Goal: Task Accomplishment & Management: Complete application form

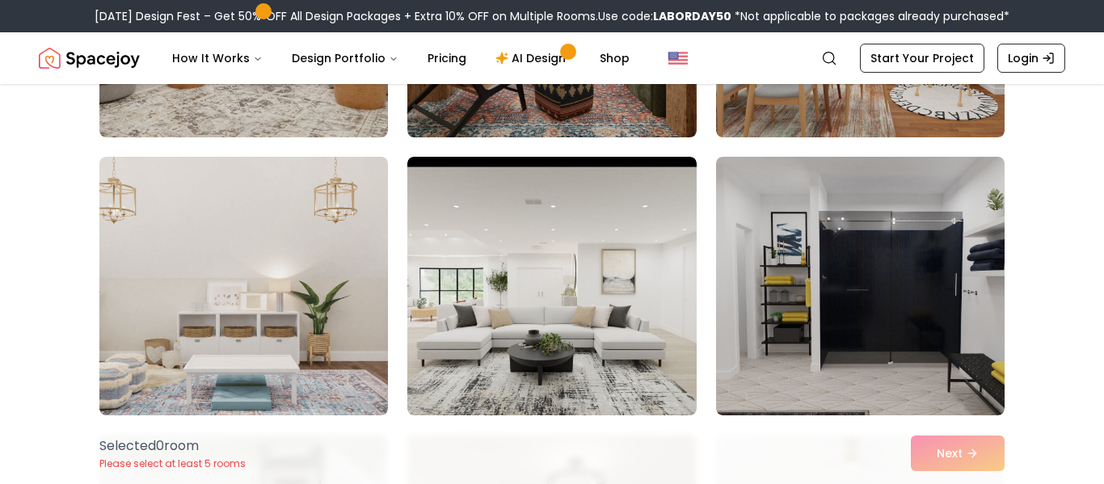
scroll to position [347, 0]
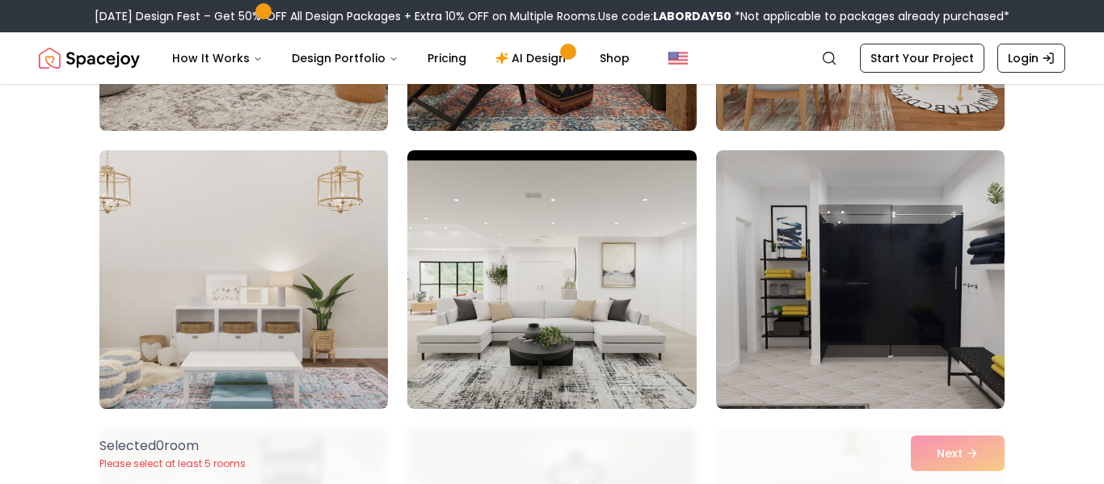
click at [218, 322] on img at bounding box center [243, 279] width 303 height 271
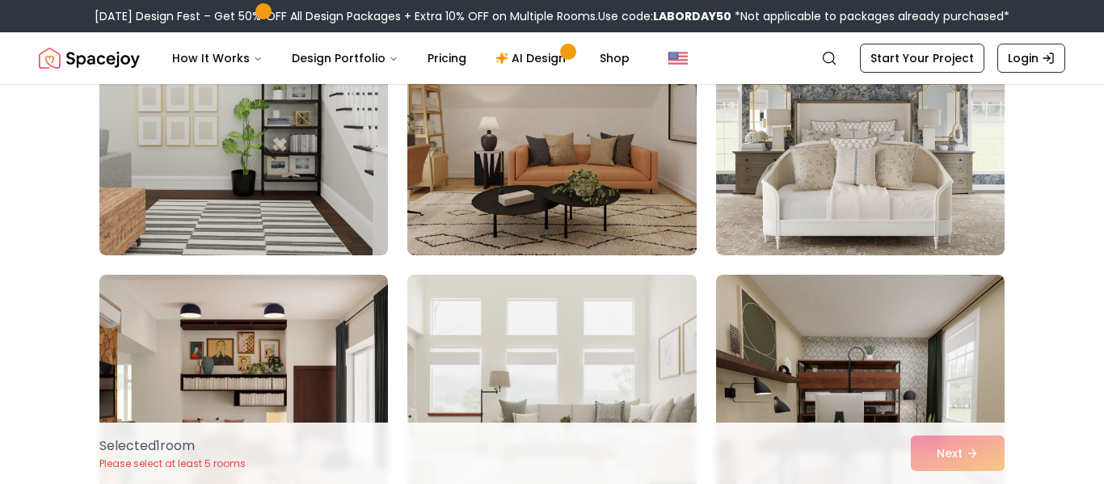
scroll to position [782, 0]
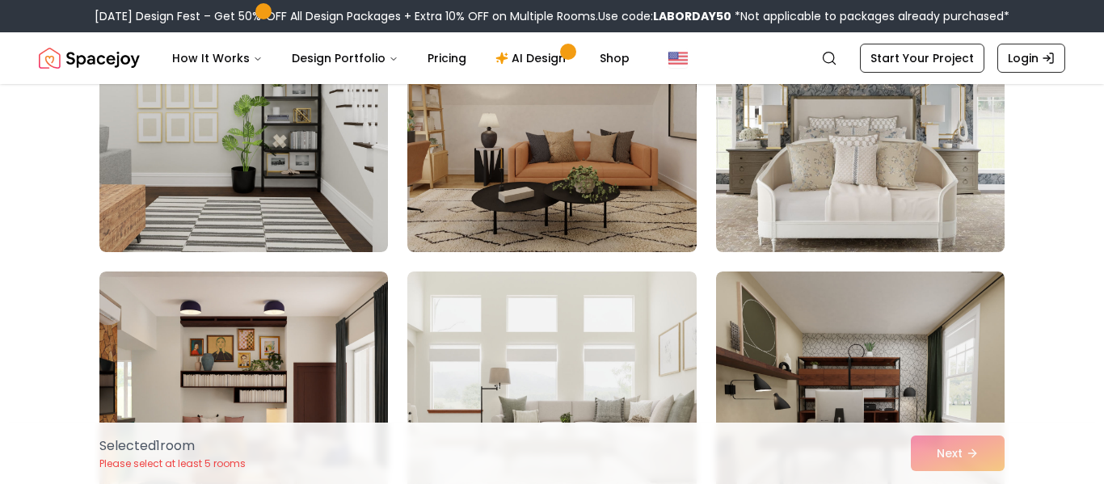
click at [759, 191] on img at bounding box center [860, 122] width 303 height 271
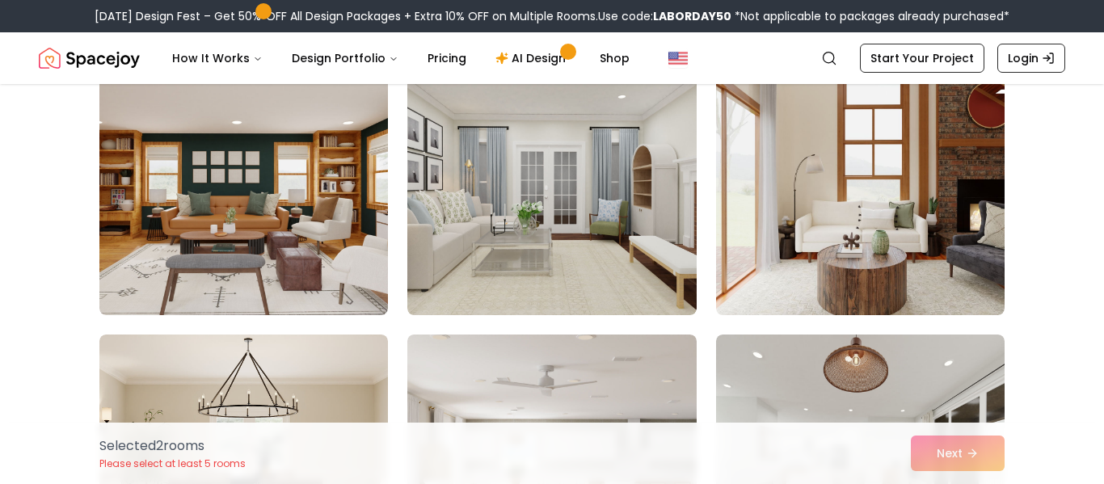
scroll to position [5166, 0]
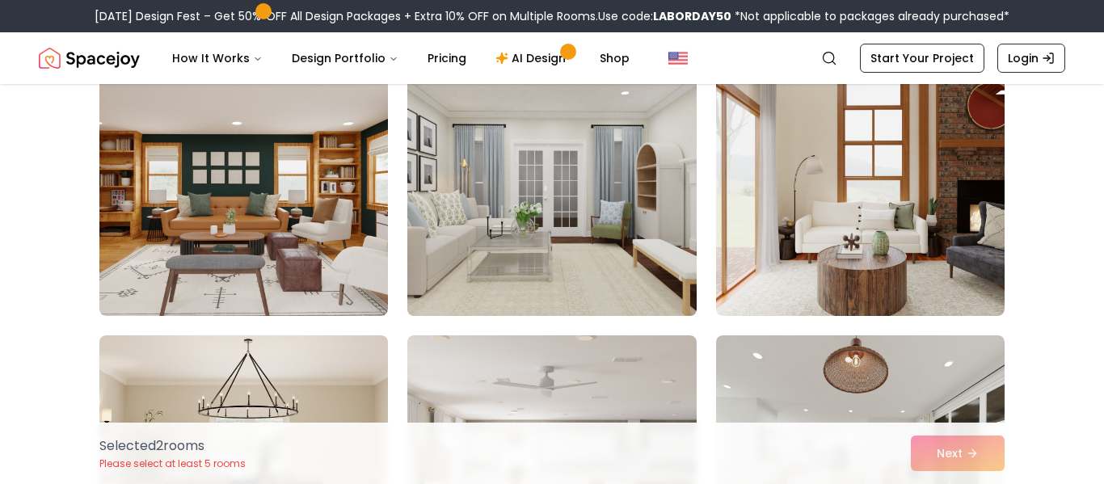
click at [474, 261] on img at bounding box center [551, 186] width 303 height 271
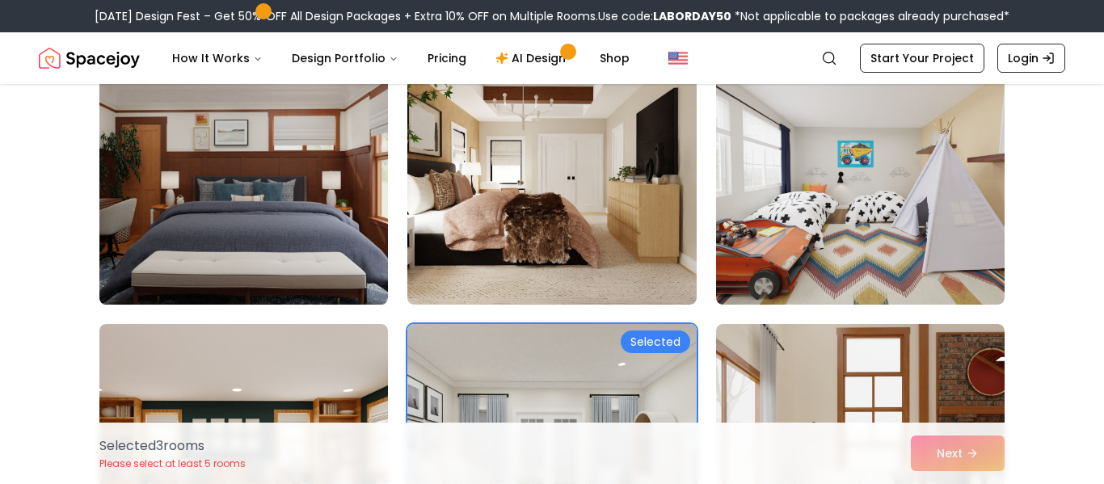
click at [220, 212] on img at bounding box center [243, 175] width 303 height 271
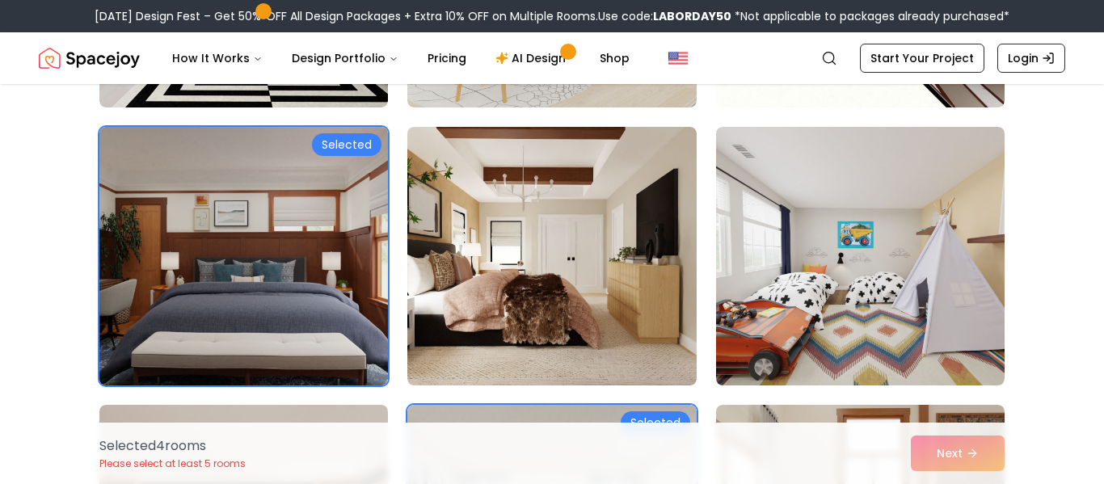
scroll to position [4821, 0]
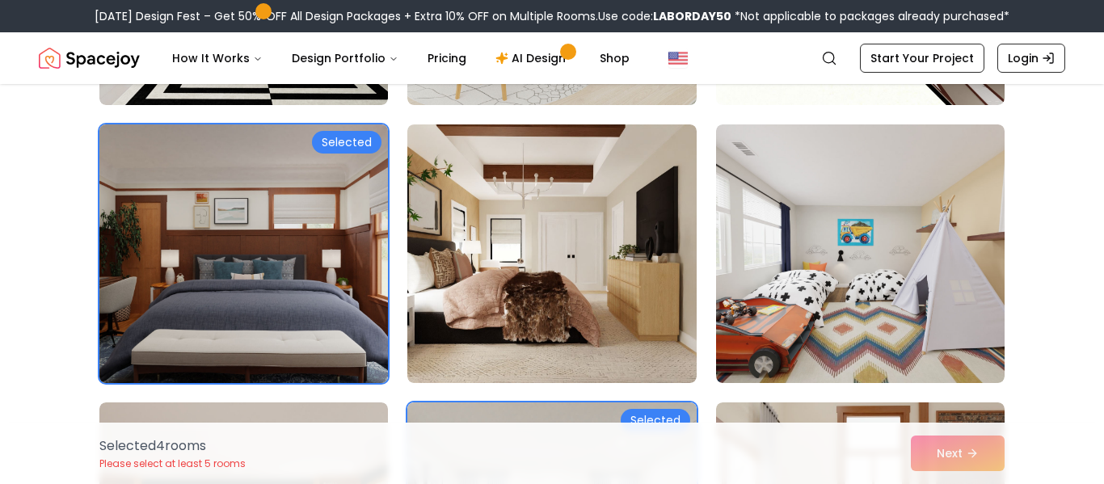
click at [263, 281] on img at bounding box center [243, 253] width 303 height 271
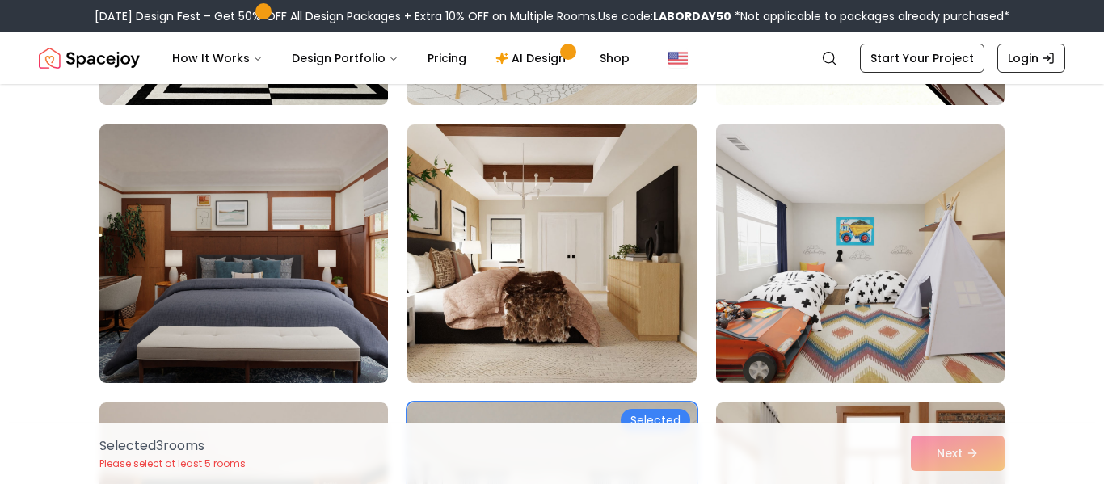
click at [861, 332] on img at bounding box center [860, 253] width 303 height 271
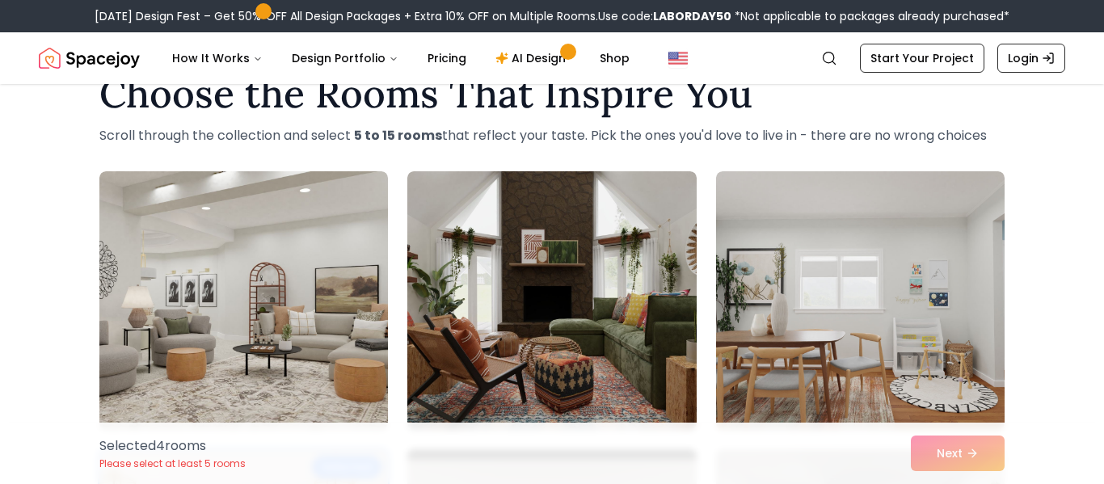
scroll to position [44, 0]
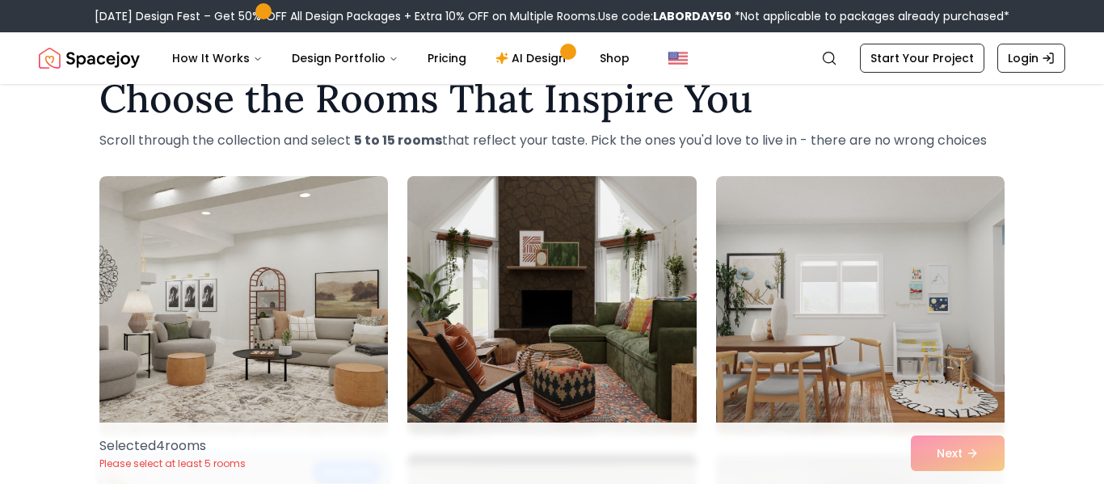
click at [463, 362] on img at bounding box center [551, 305] width 303 height 271
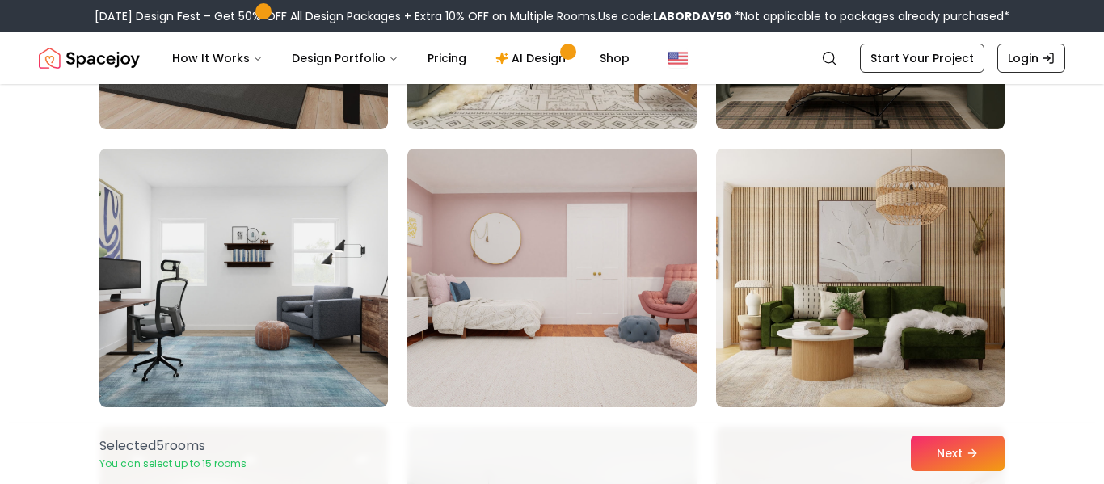
scroll to position [1741, 0]
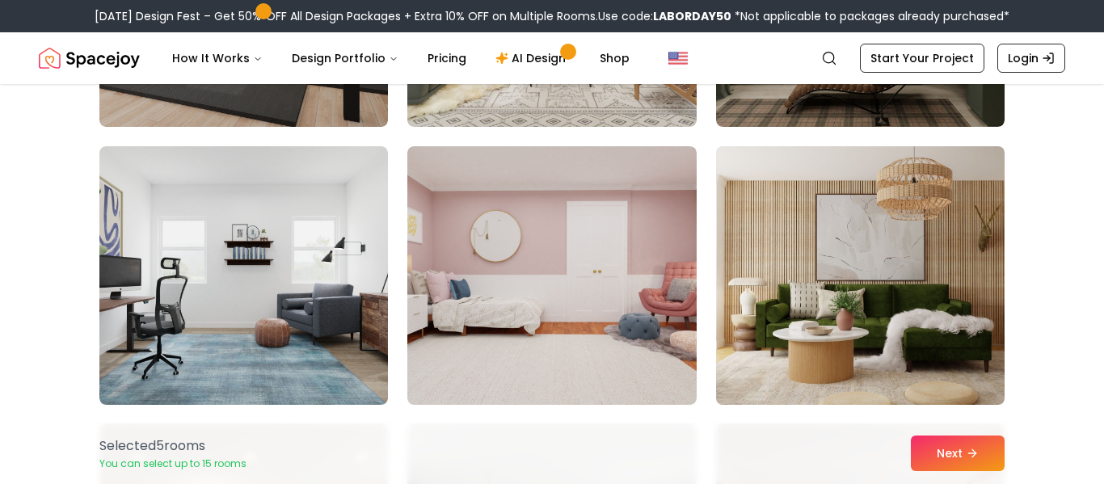
click at [808, 352] on img at bounding box center [860, 275] width 303 height 271
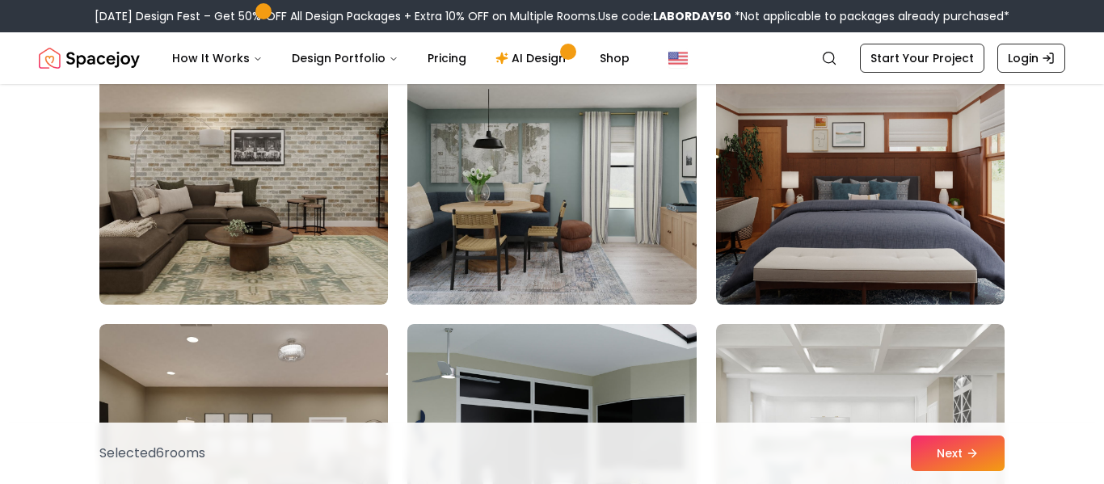
scroll to position [2118, 0]
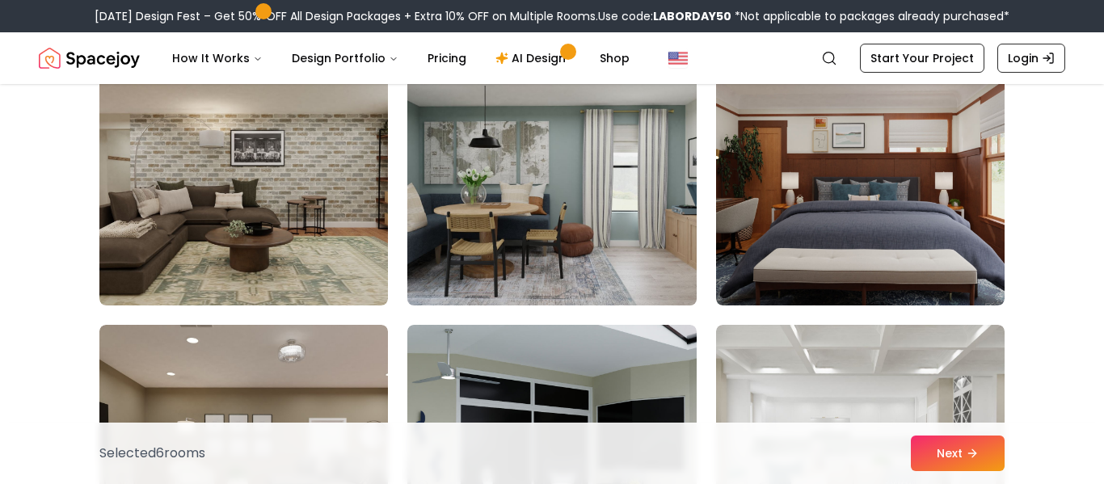
click at [468, 261] on img at bounding box center [551, 175] width 303 height 271
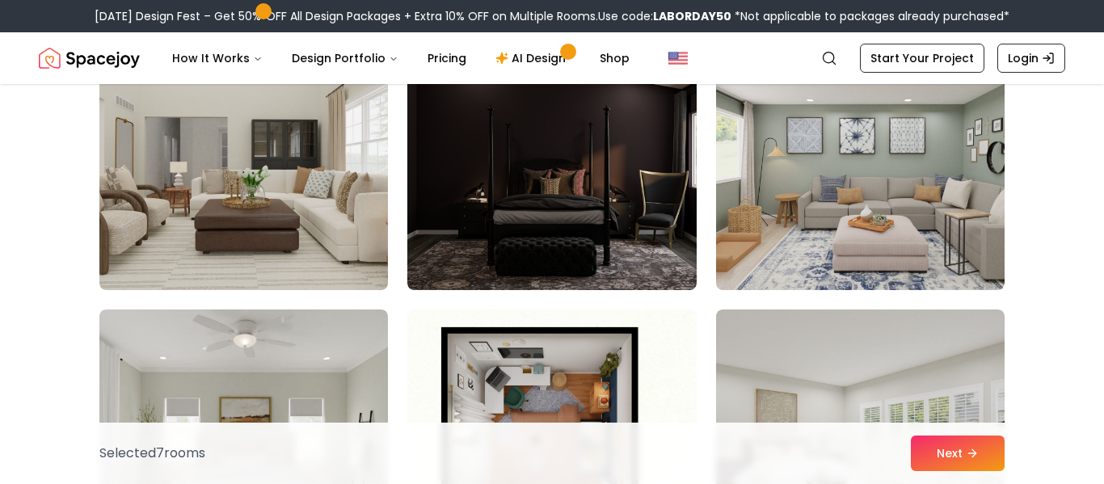
scroll to position [6294, 0]
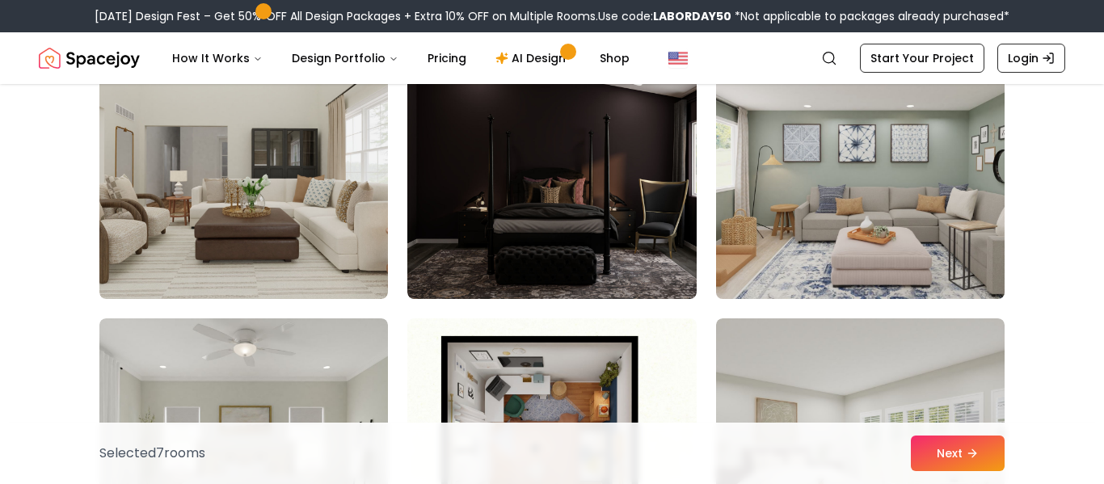
click at [821, 217] on img at bounding box center [860, 169] width 303 height 271
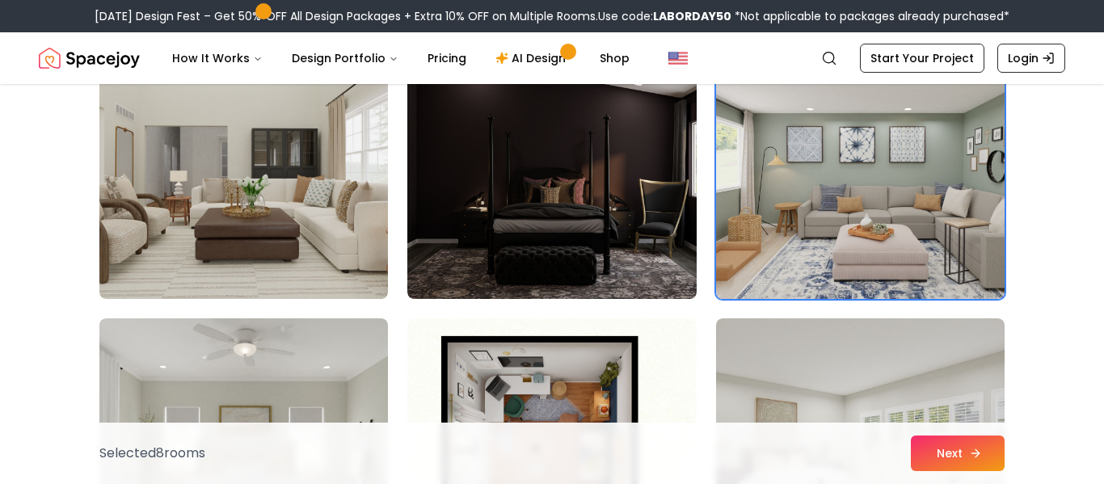
click at [932, 458] on button "Next" at bounding box center [958, 454] width 94 height 36
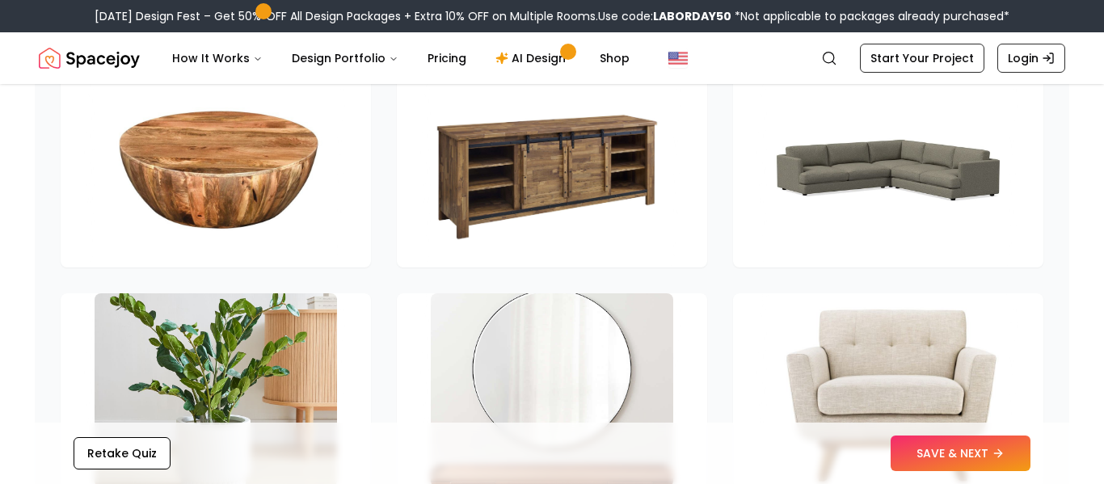
scroll to position [2322, 0]
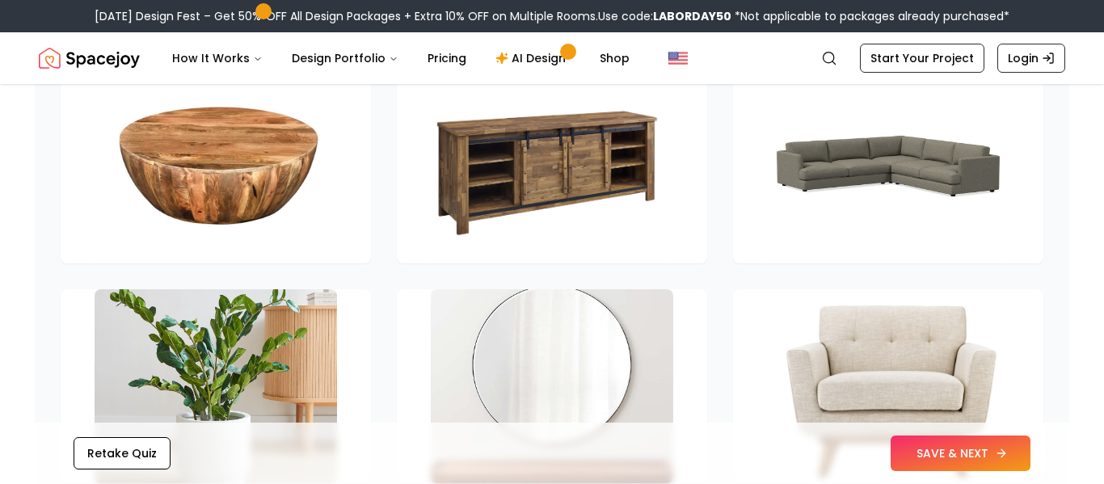
click at [993, 447] on button "SAVE & NEXT" at bounding box center [960, 454] width 140 height 36
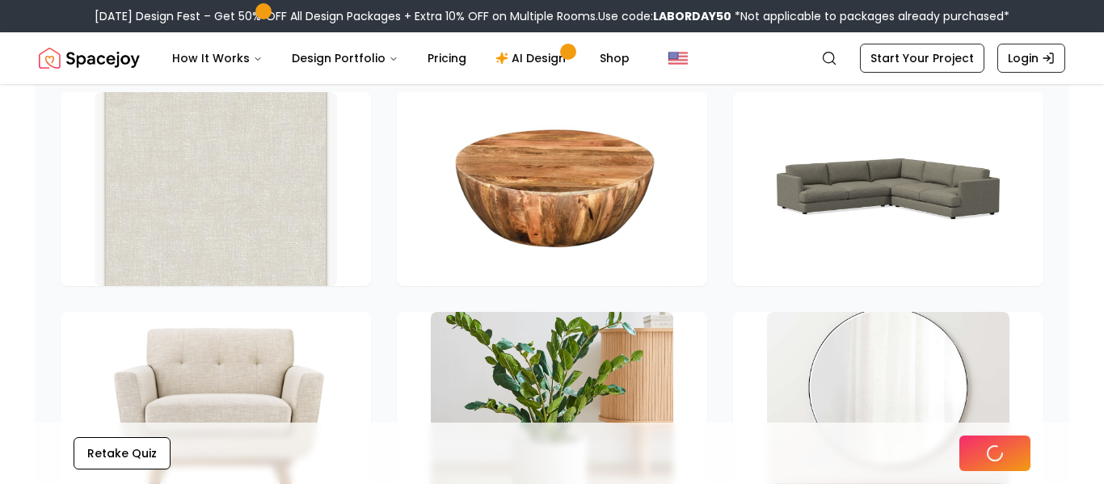
scroll to position [2345, 0]
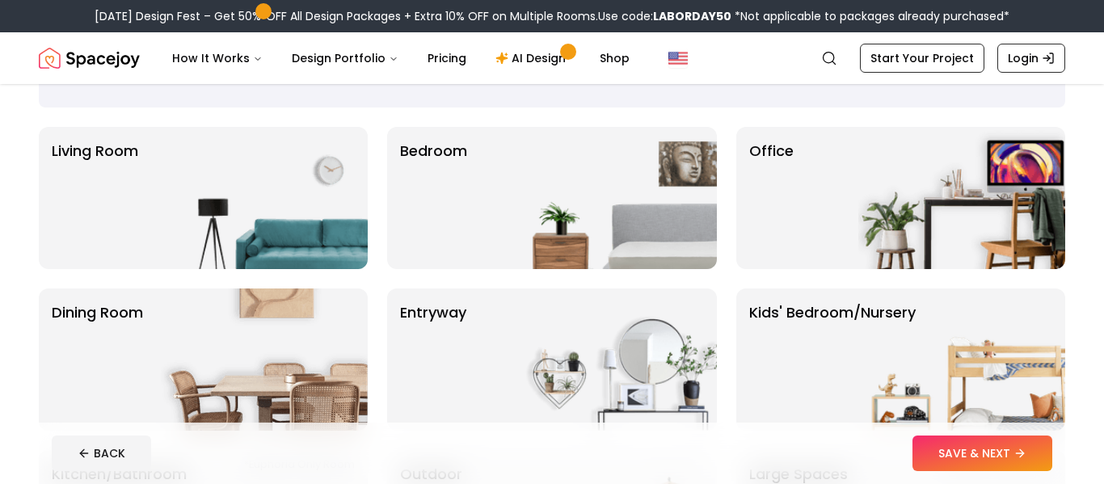
scroll to position [95, 0]
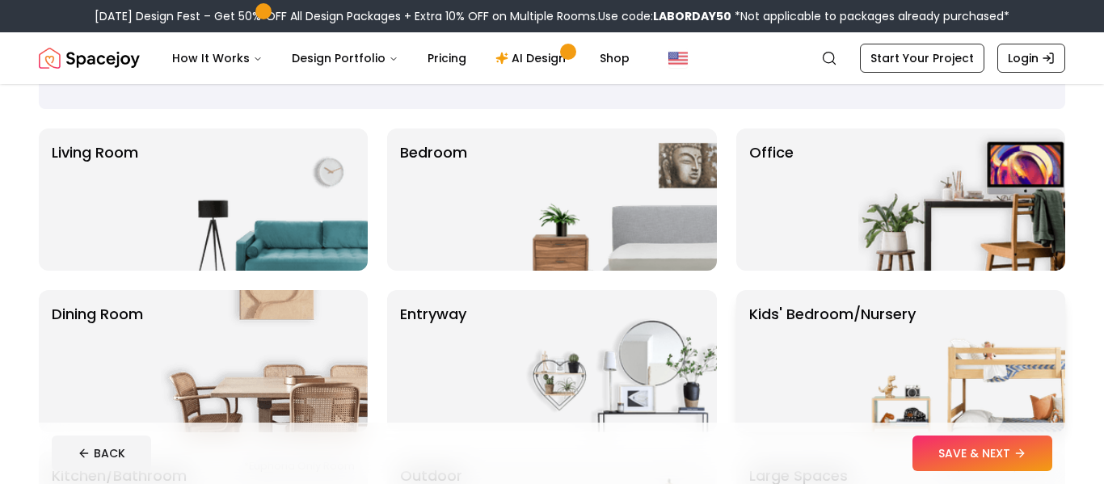
click at [799, 372] on p "Kids' Bedroom/Nursery" at bounding box center [832, 361] width 166 height 116
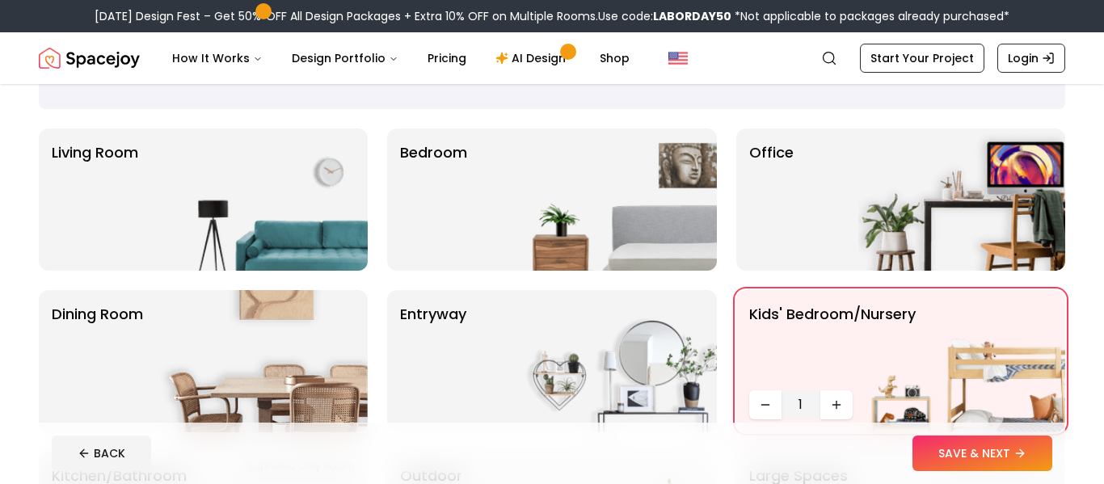
click at [869, 365] on img at bounding box center [961, 361] width 207 height 142
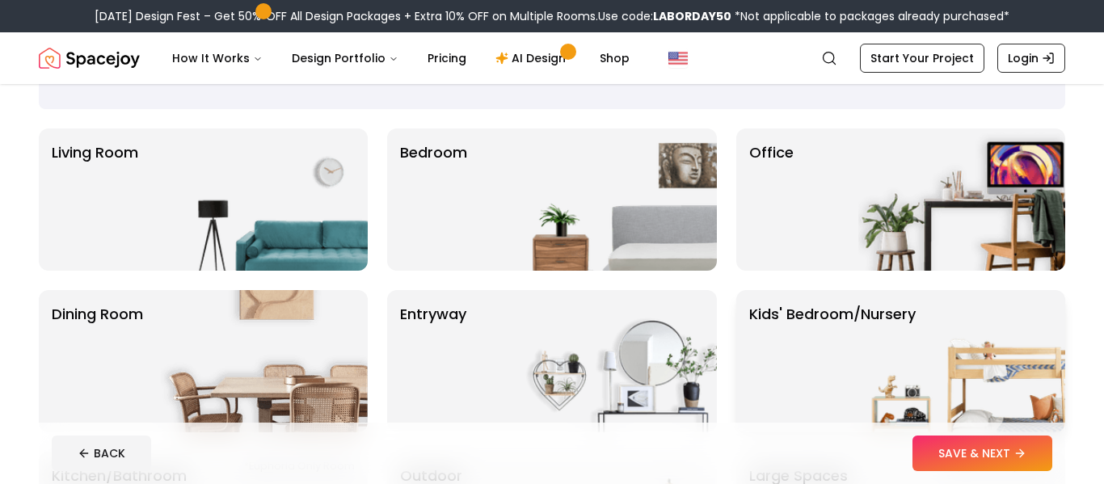
click at [869, 365] on img at bounding box center [961, 361] width 207 height 142
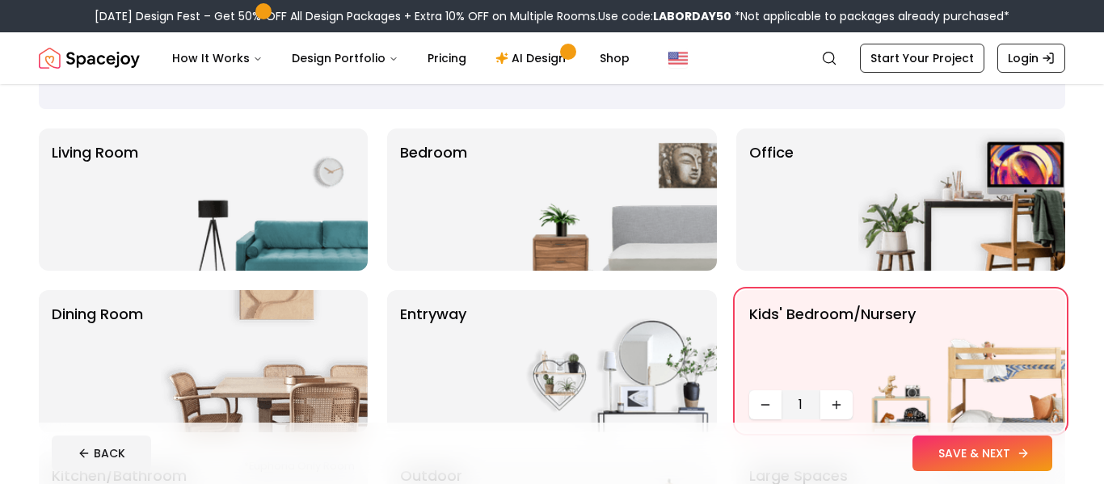
click at [972, 456] on button "SAVE & NEXT" at bounding box center [982, 454] width 140 height 36
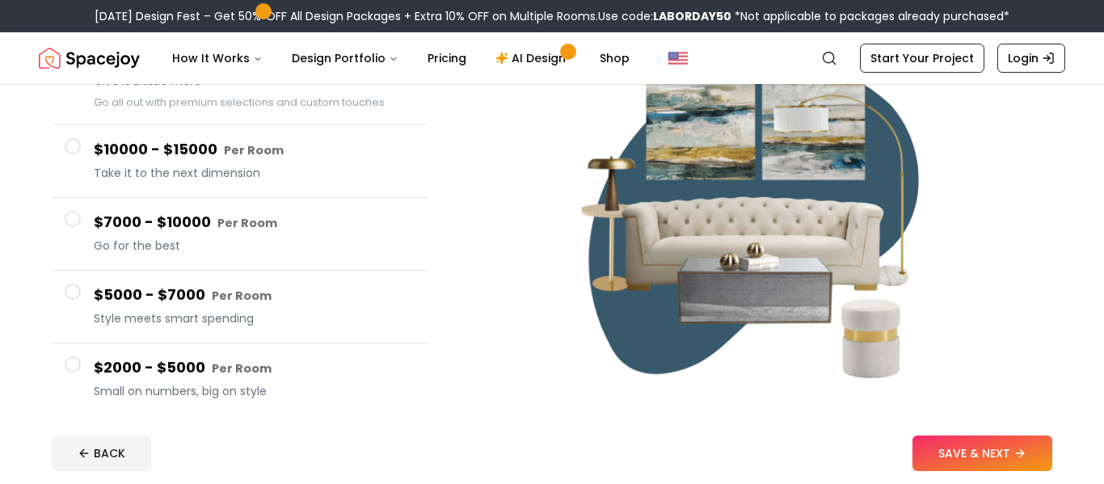
scroll to position [201, 0]
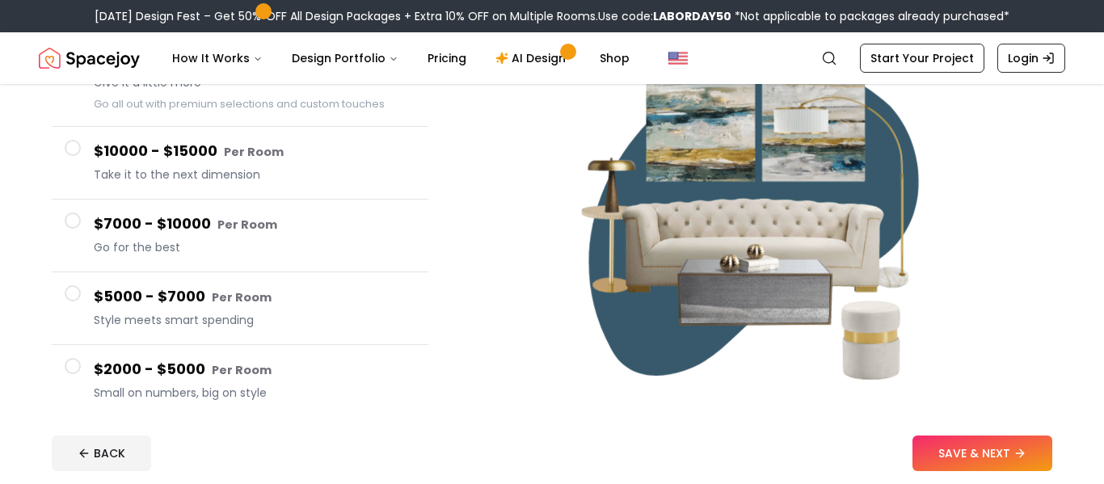
click at [182, 387] on span "Small on numbers, big on style" at bounding box center [255, 393] width 322 height 16
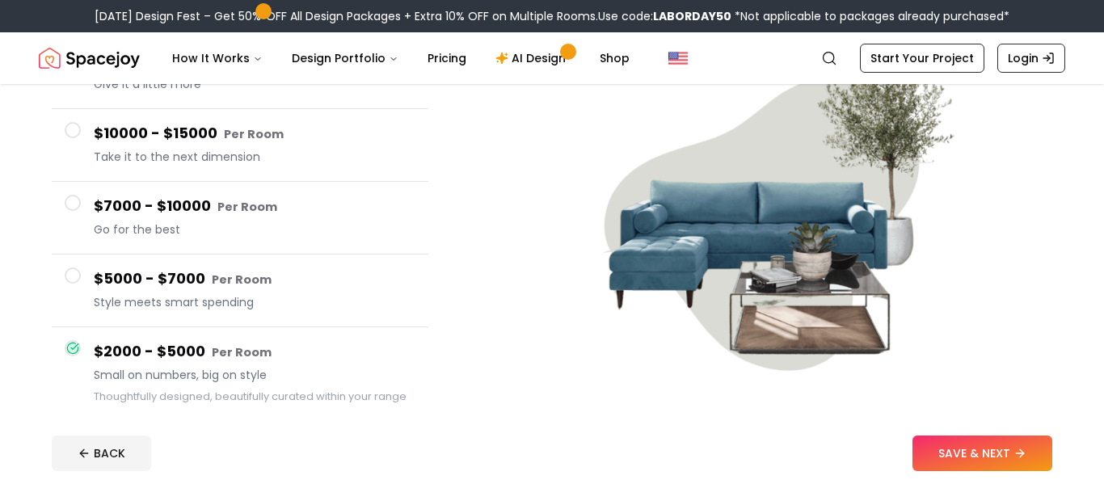
scroll to position [204, 0]
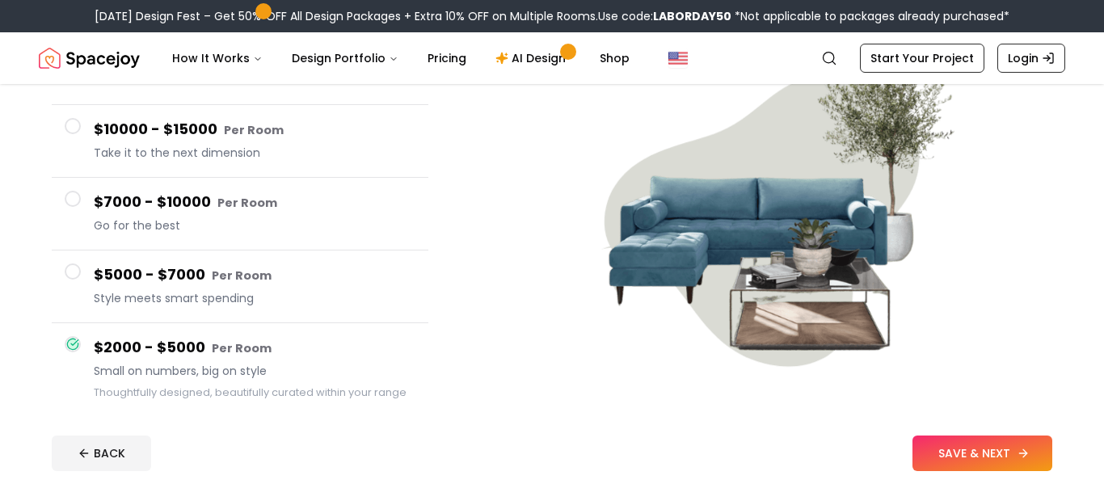
click at [940, 457] on button "SAVE & NEXT" at bounding box center [982, 454] width 140 height 36
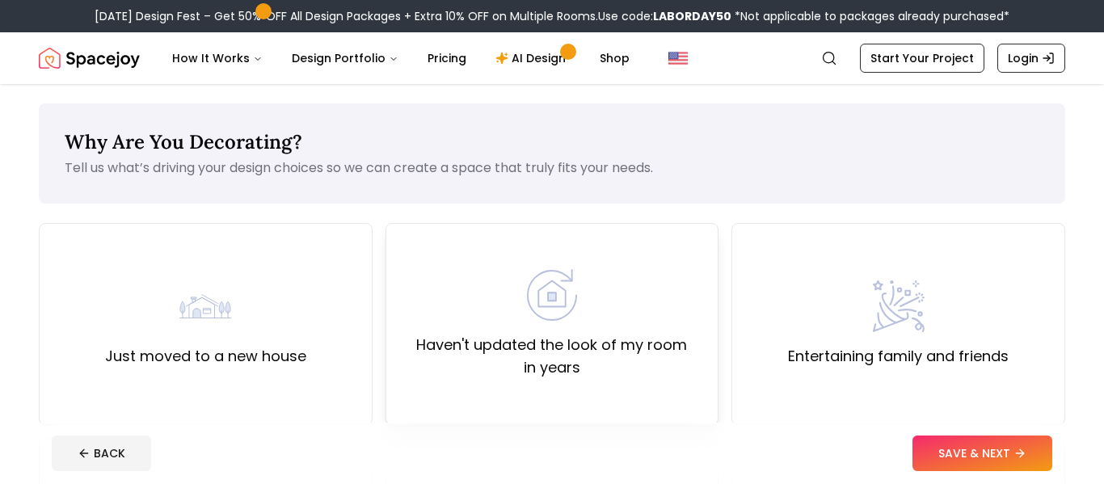
click at [559, 346] on label "Haven't updated the look of my room in years" at bounding box center [552, 356] width 306 height 45
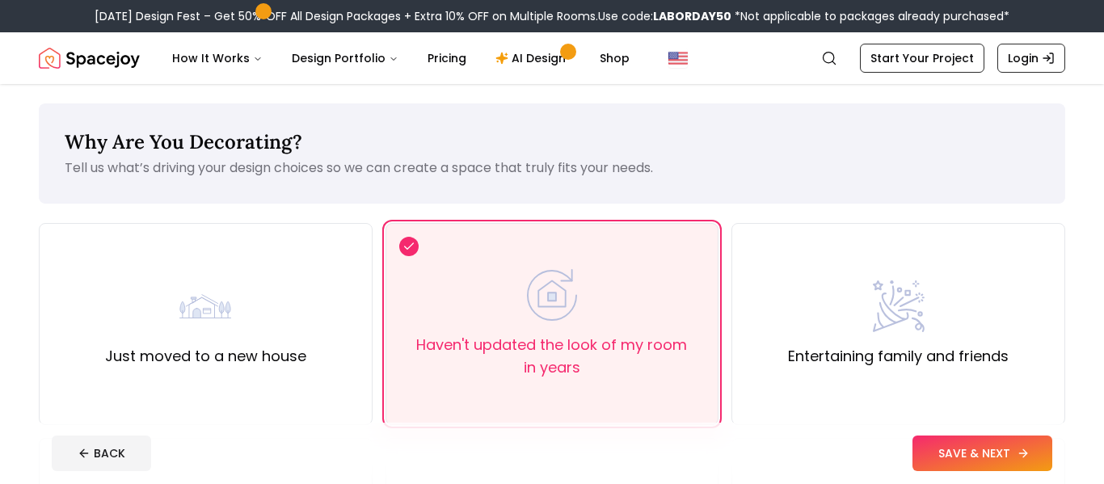
click at [962, 464] on button "SAVE & NEXT" at bounding box center [982, 454] width 140 height 36
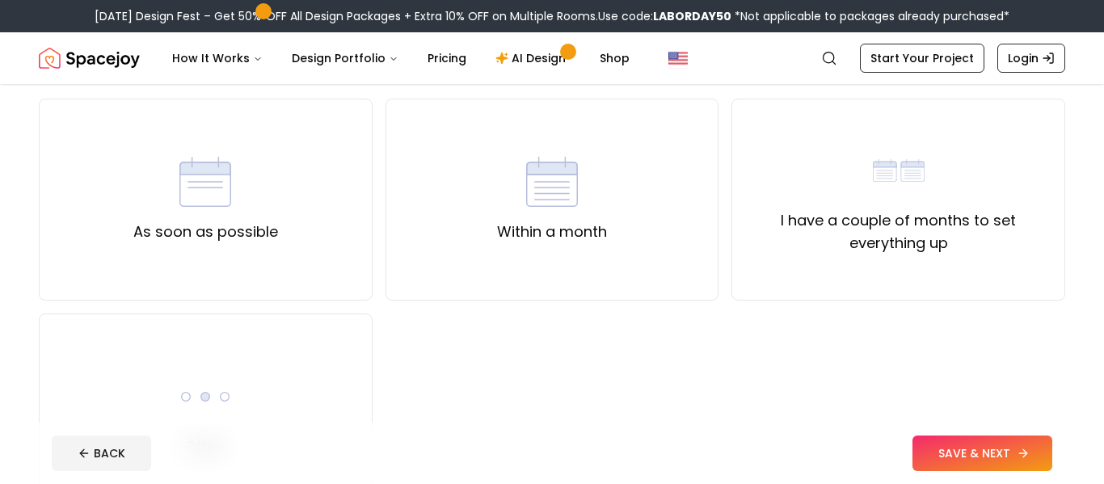
scroll to position [128, 0]
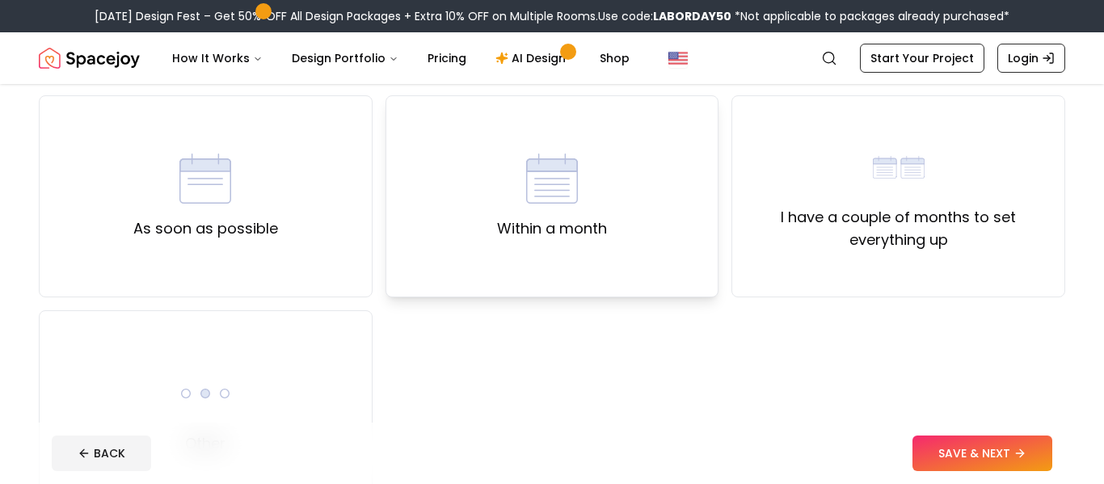
click at [501, 228] on label "Within a month" at bounding box center [552, 228] width 110 height 23
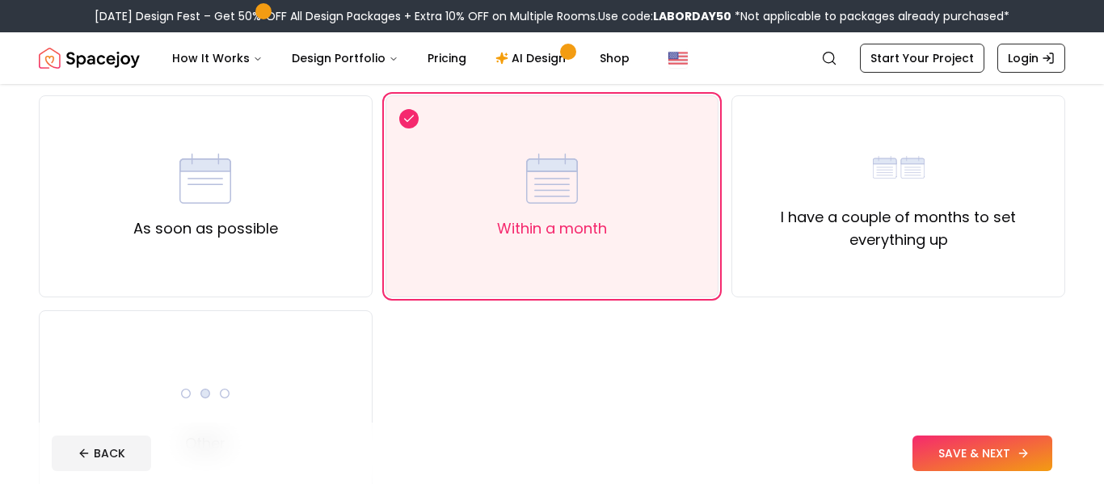
click at [936, 453] on button "SAVE & NEXT" at bounding box center [982, 454] width 140 height 36
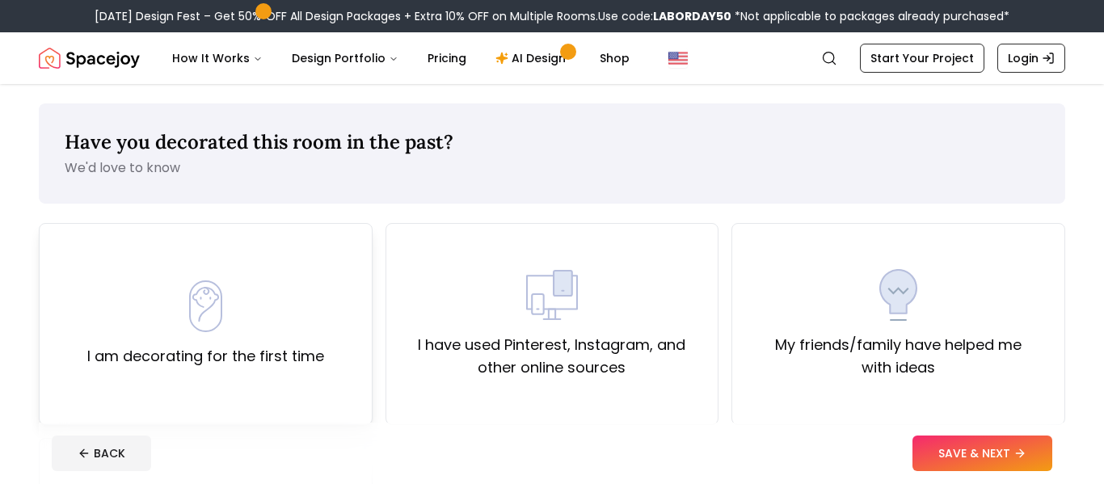
click at [176, 339] on div "I am decorating for the first time" at bounding box center [205, 323] width 237 height 87
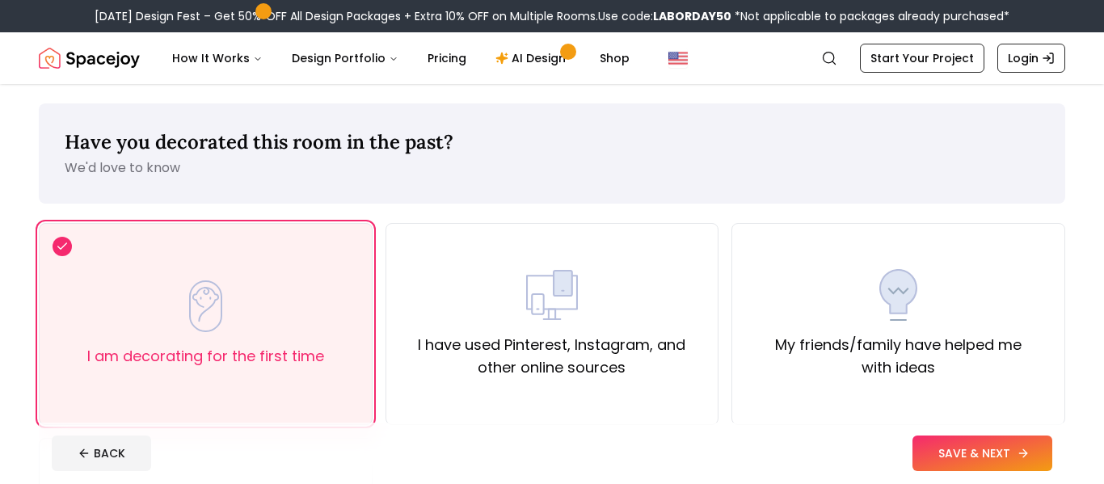
click at [956, 470] on button "SAVE & NEXT" at bounding box center [982, 454] width 140 height 36
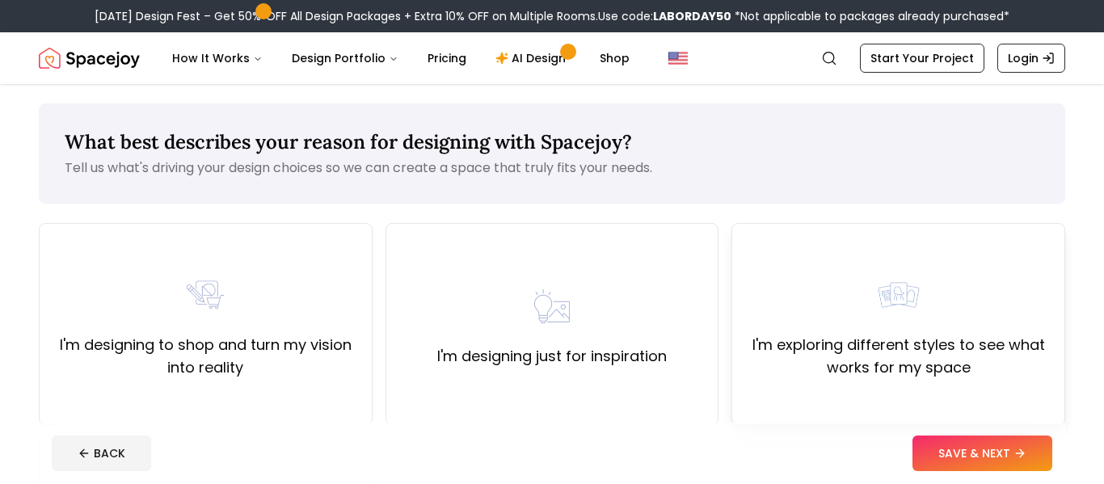
click at [860, 356] on label "I'm exploring different styles to see what works for my space" at bounding box center [898, 356] width 306 height 45
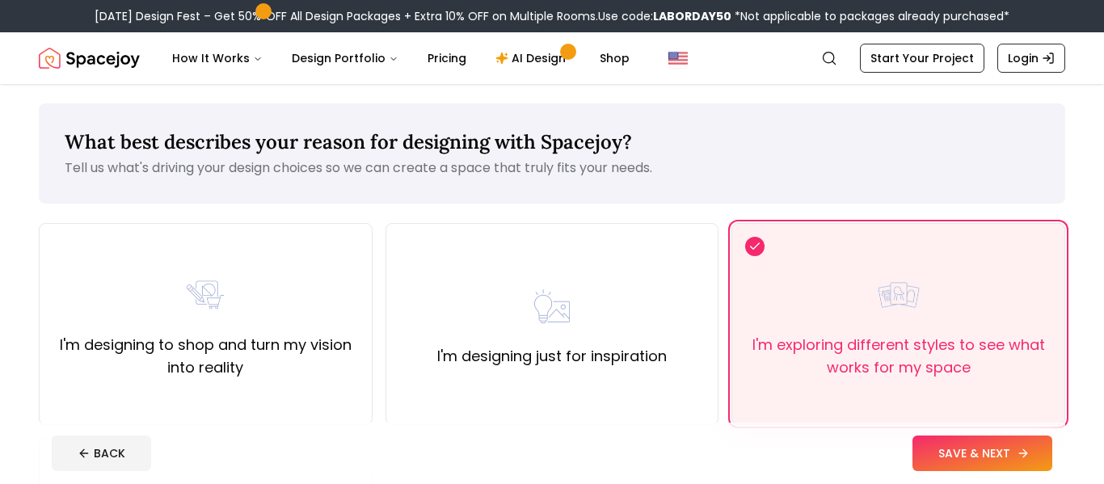
click at [959, 457] on button "SAVE & NEXT" at bounding box center [982, 454] width 140 height 36
click at [119, 452] on button "BACK" at bounding box center [101, 454] width 99 height 36
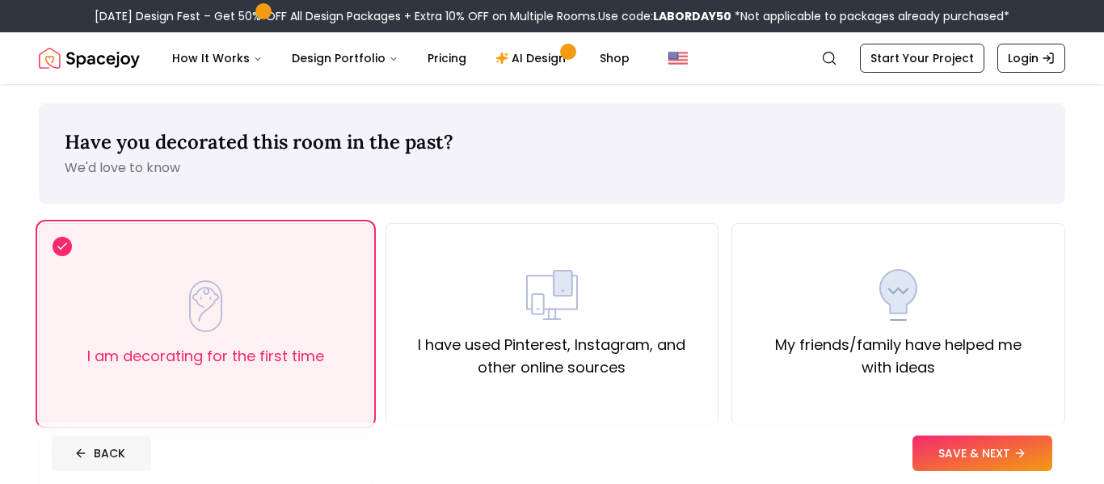
click at [107, 458] on button "BACK" at bounding box center [101, 454] width 99 height 36
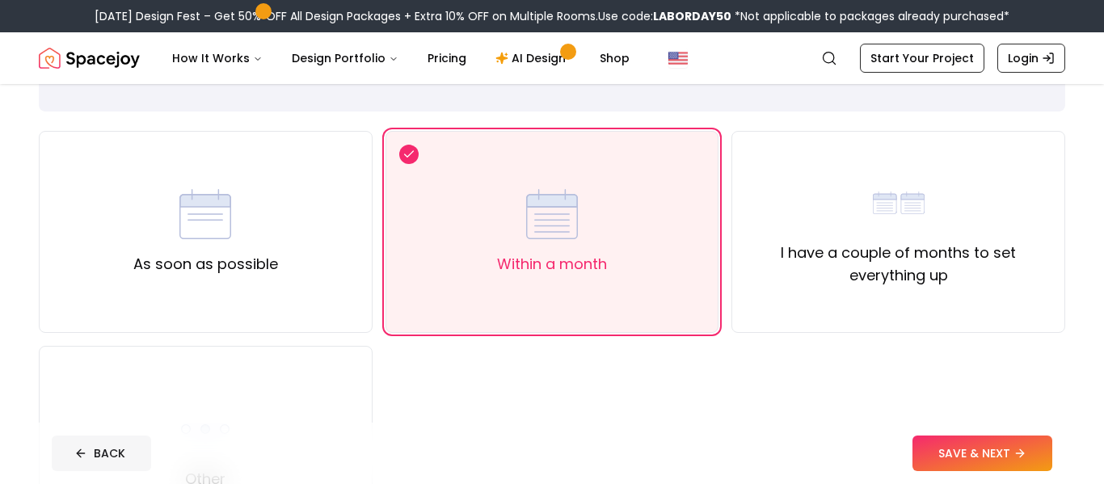
click at [116, 462] on button "BACK" at bounding box center [101, 454] width 99 height 36
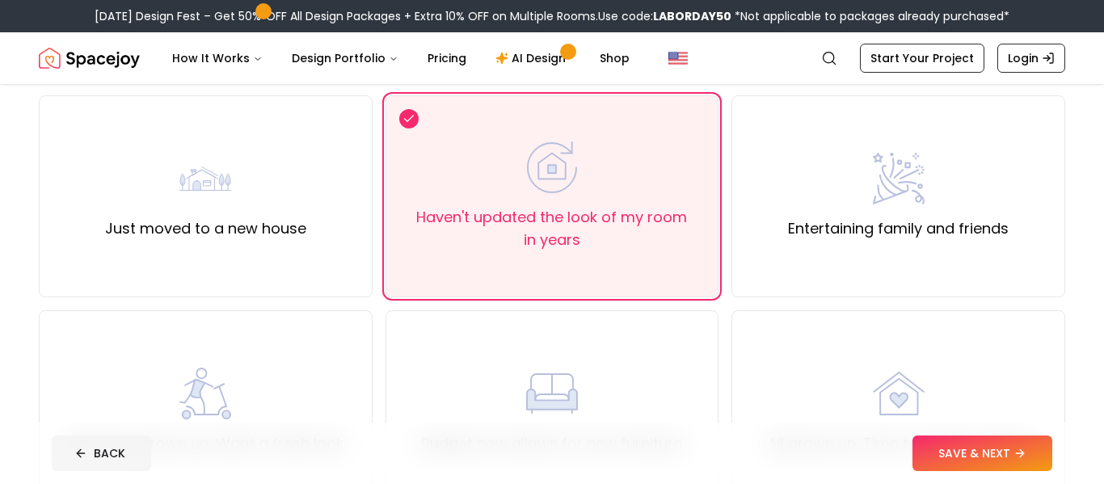
click at [112, 457] on button "BACK" at bounding box center [101, 454] width 99 height 36
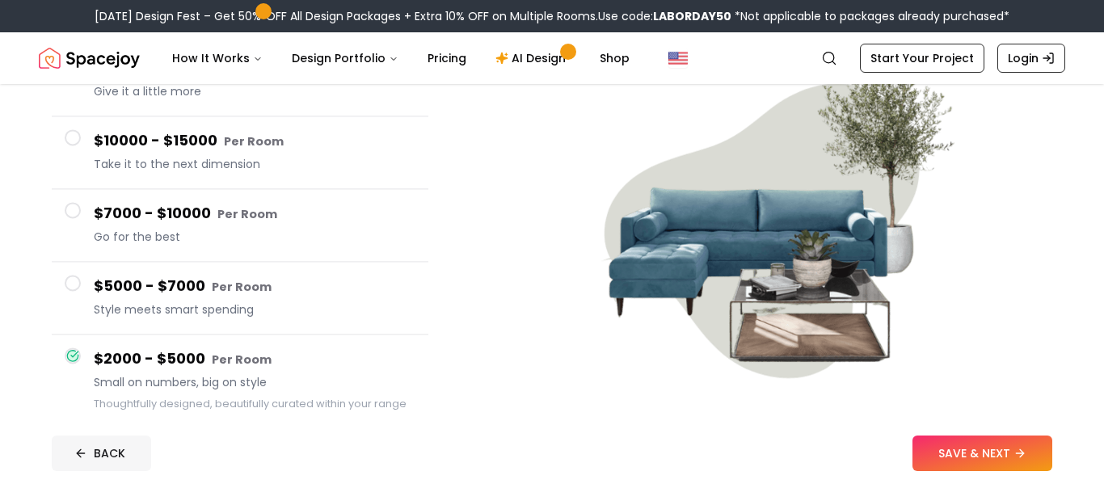
click at [99, 463] on button "BACK" at bounding box center [101, 454] width 99 height 36
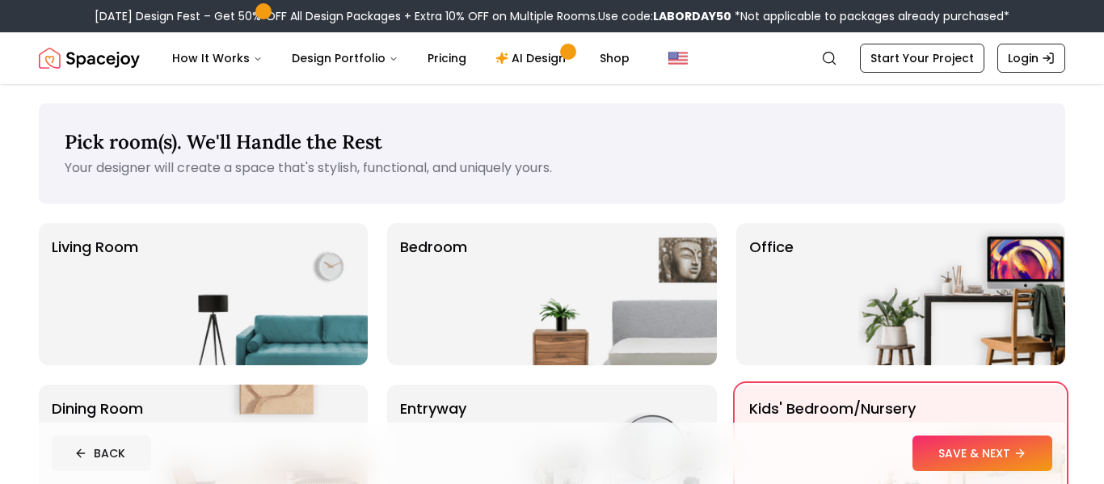
click at [112, 461] on button "BACK" at bounding box center [101, 454] width 99 height 36
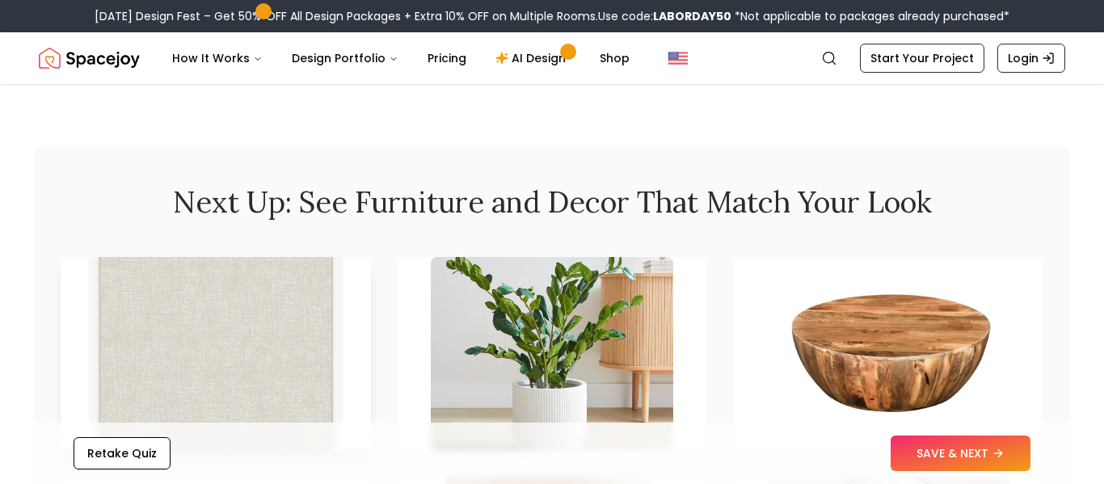
scroll to position [2139, 0]
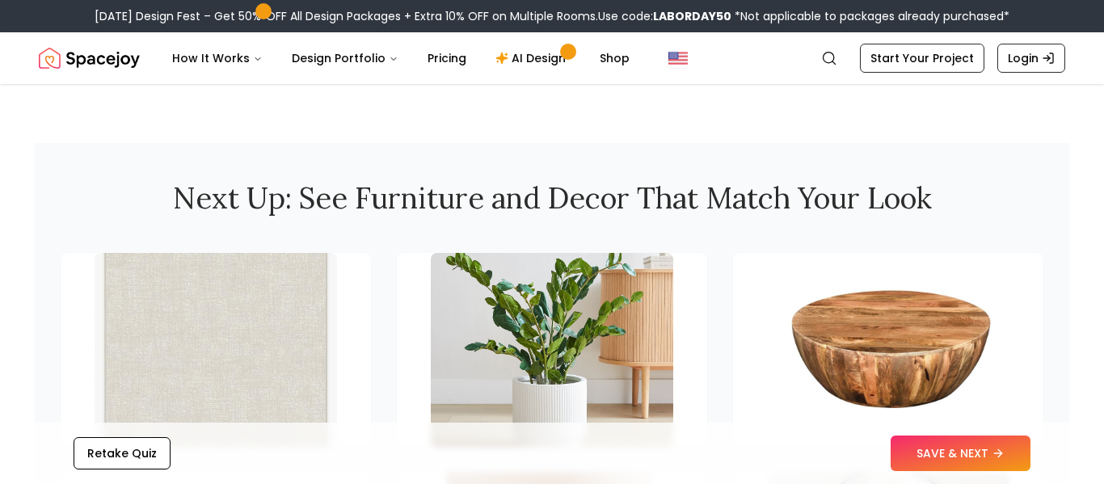
click at [485, 222] on section "Next Up: See Furniture and Decor That Match Your Look" at bounding box center [552, 424] width 1034 height 562
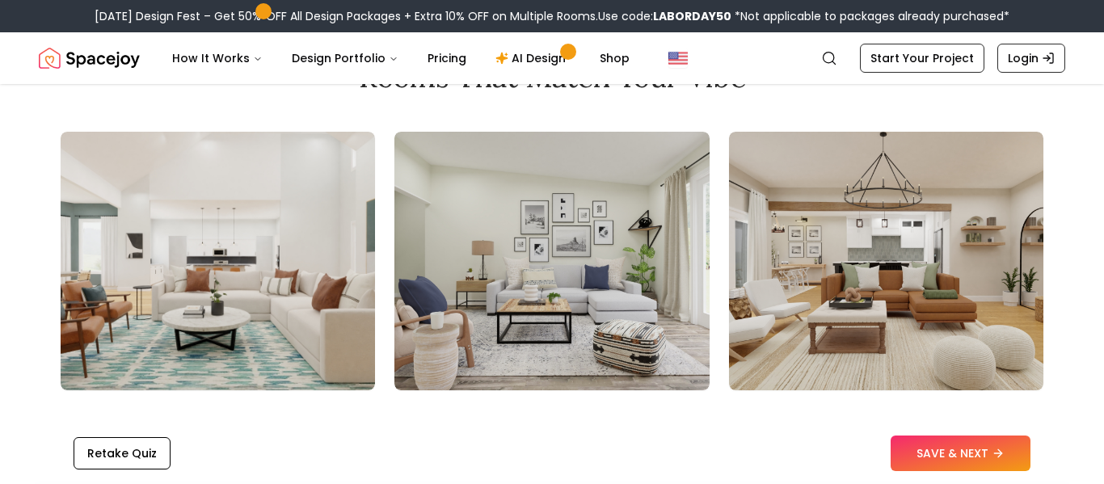
scroll to position [1799, 0]
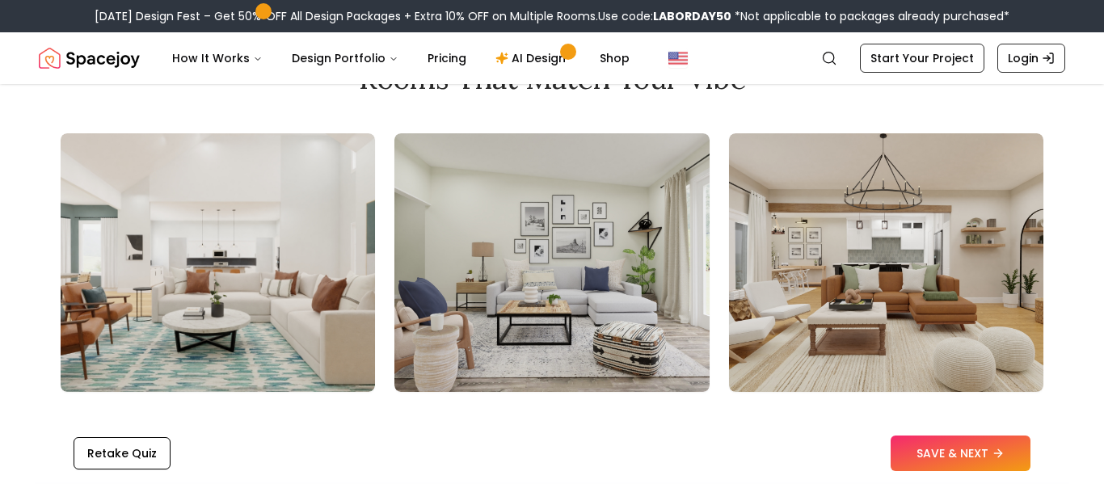
click at [492, 259] on img at bounding box center [551, 262] width 314 height 259
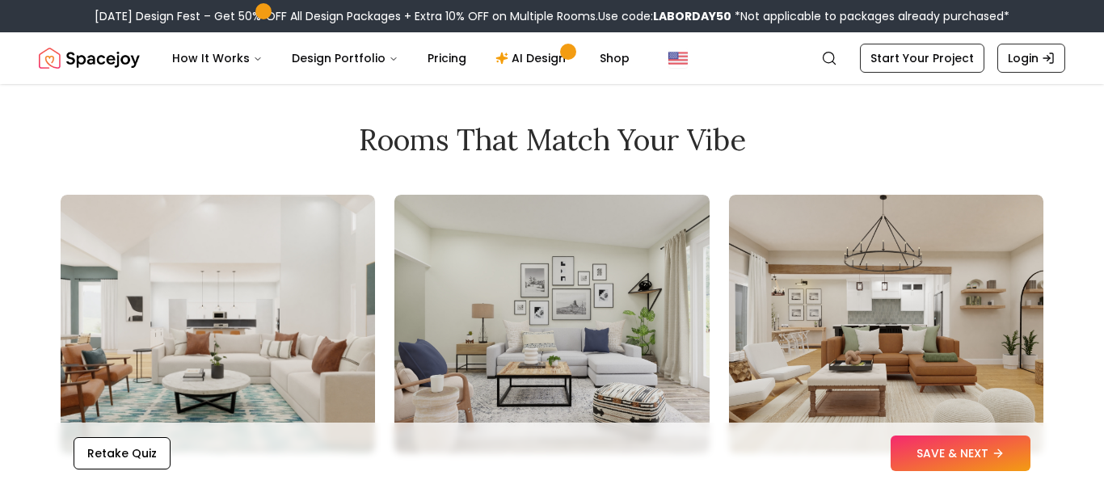
scroll to position [1736, 0]
